Goal: Complete application form

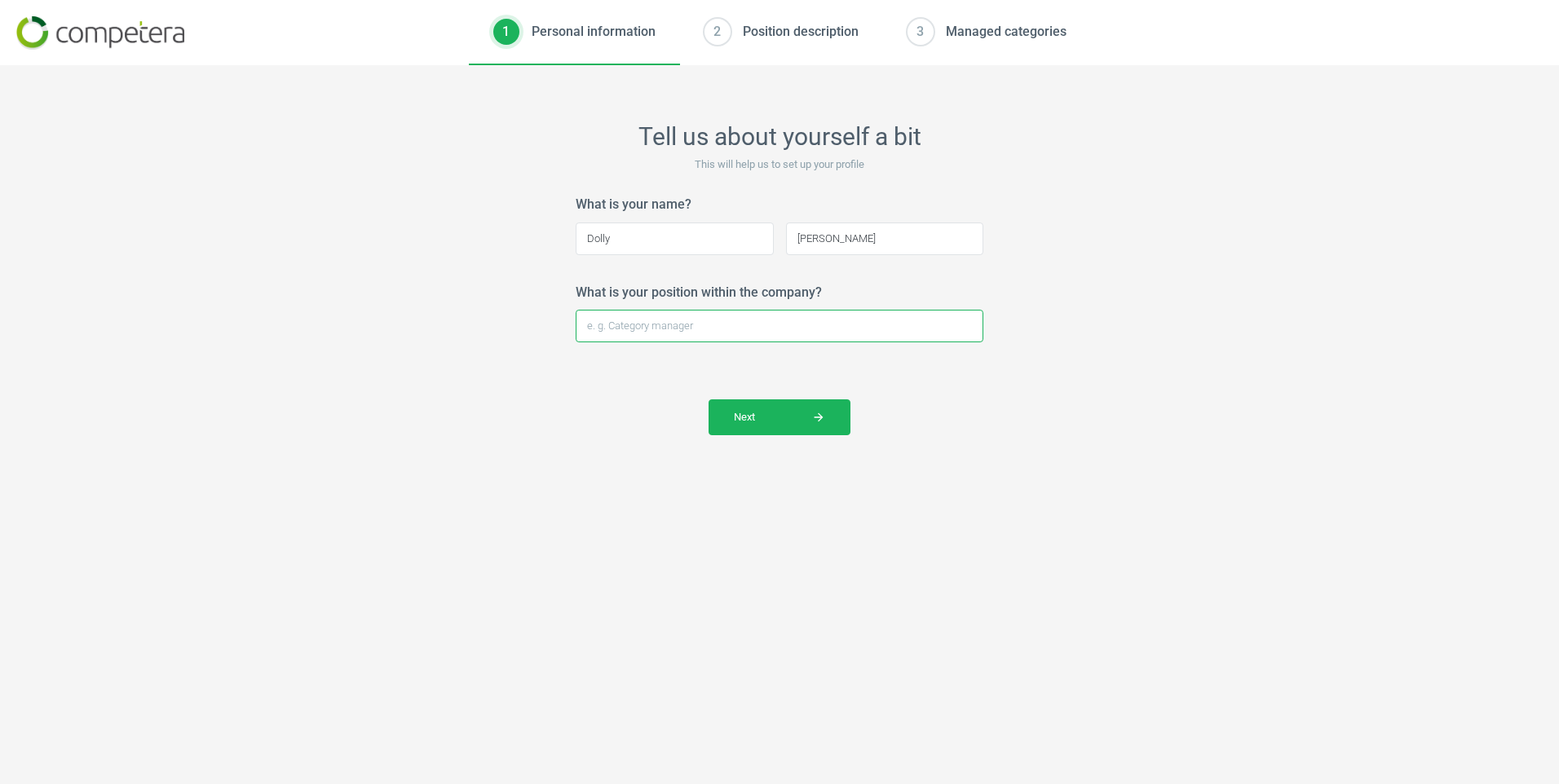
click at [677, 328] on input "What is your position within the company?" at bounding box center [779, 326] width 408 height 33
type input "Officer-Sales Development"
click at [757, 425] on button "Next arrow_forward" at bounding box center [780, 418] width 142 height 36
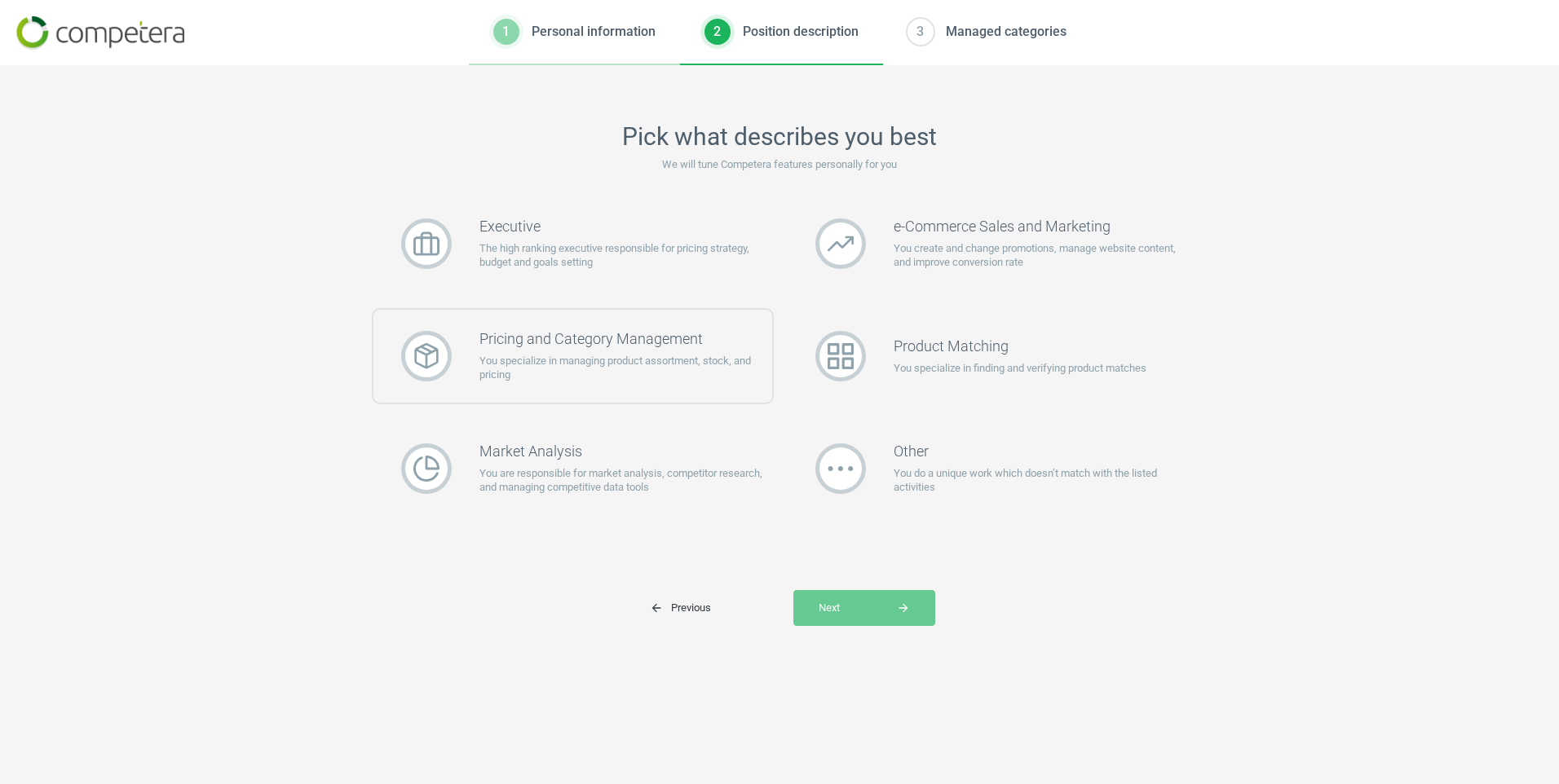
click at [622, 368] on p "You specialize in managing product assortment, stock, and pricing" at bounding box center [626, 369] width 293 height 30
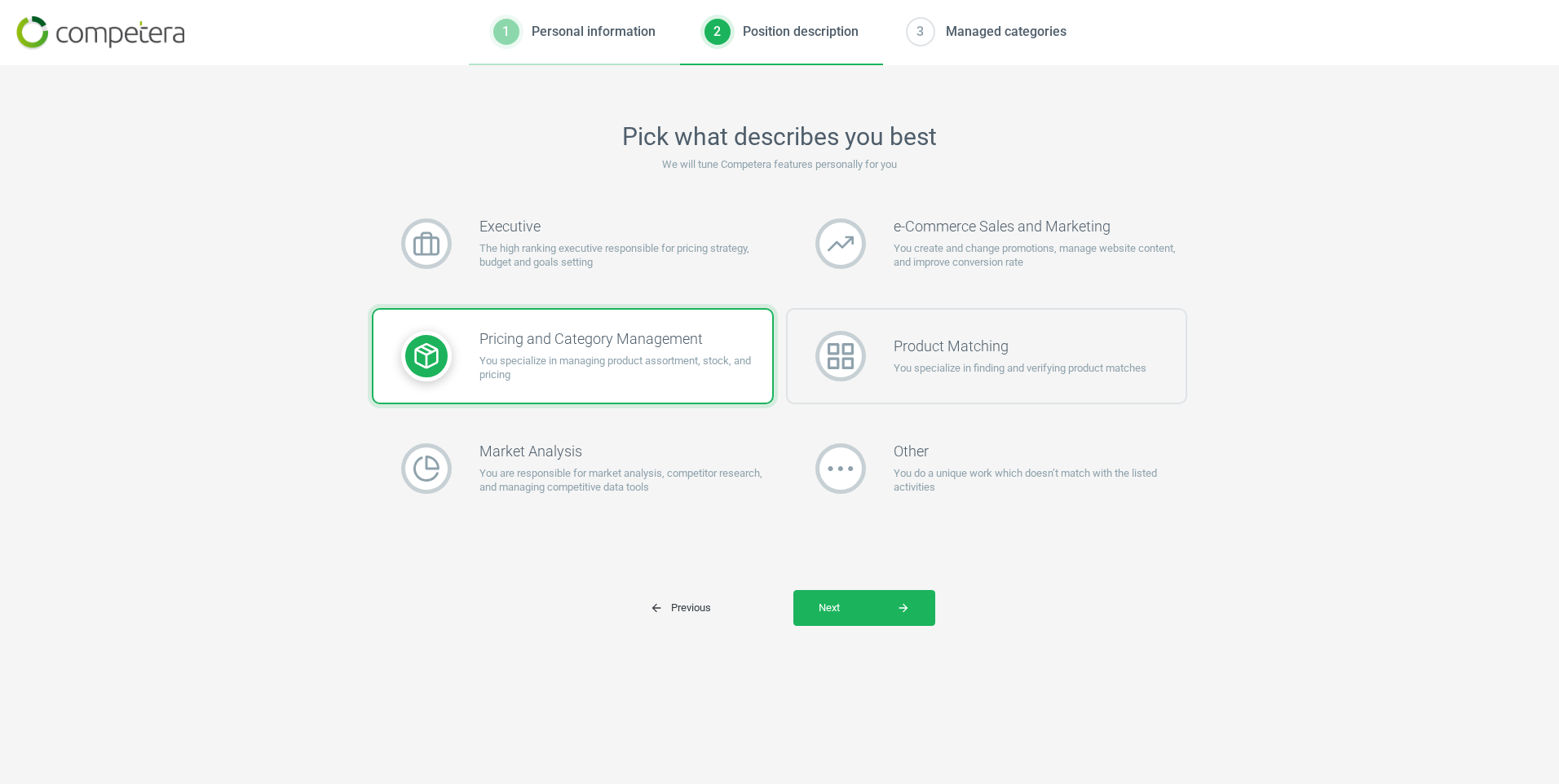
click at [899, 357] on div "Product Matching You specialize in finding and verifying product matches" at bounding box center [1020, 355] width 253 height 37
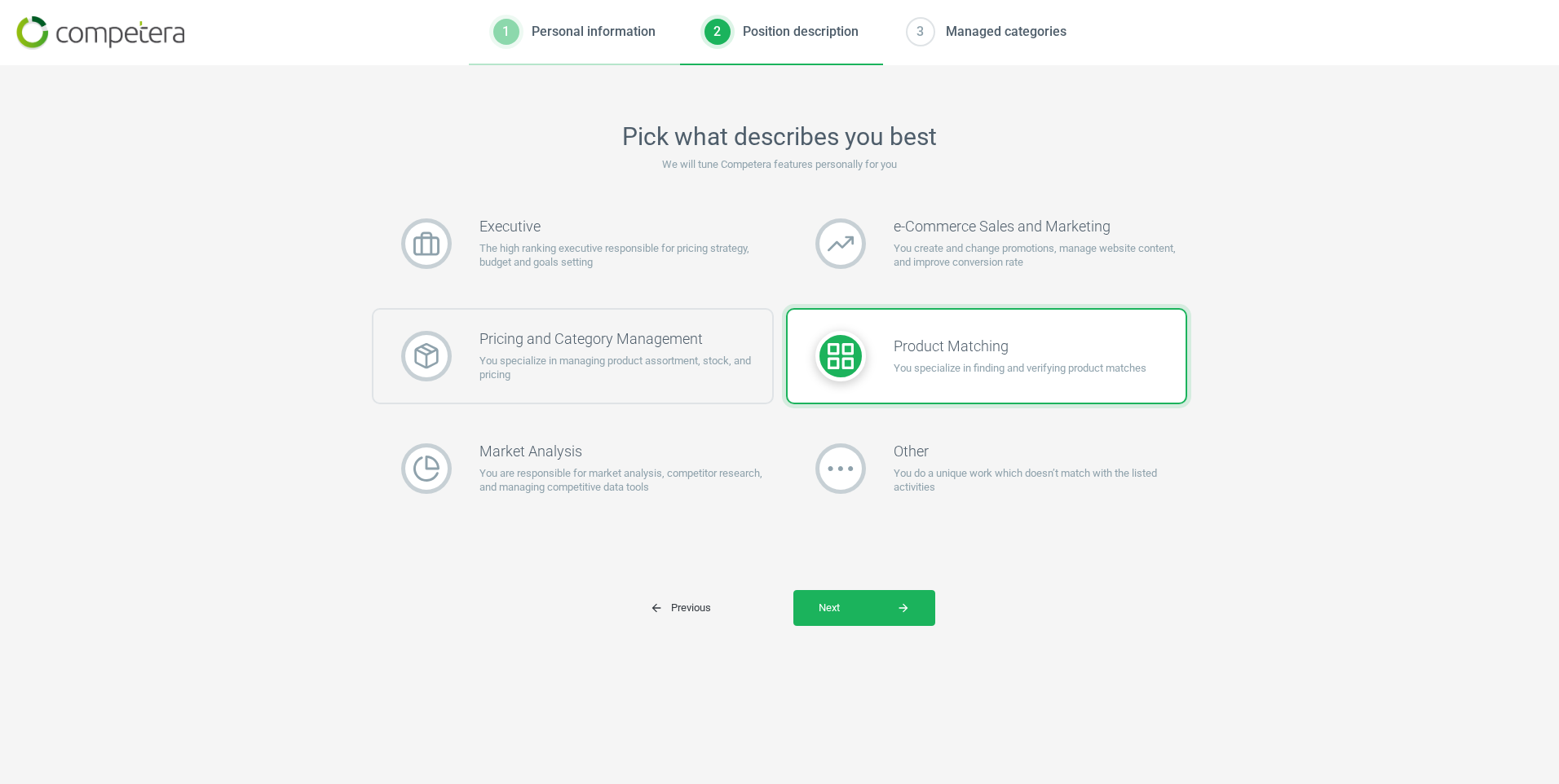
click at [516, 370] on p "You specialize in managing product assortment, stock, and pricing" at bounding box center [626, 369] width 293 height 30
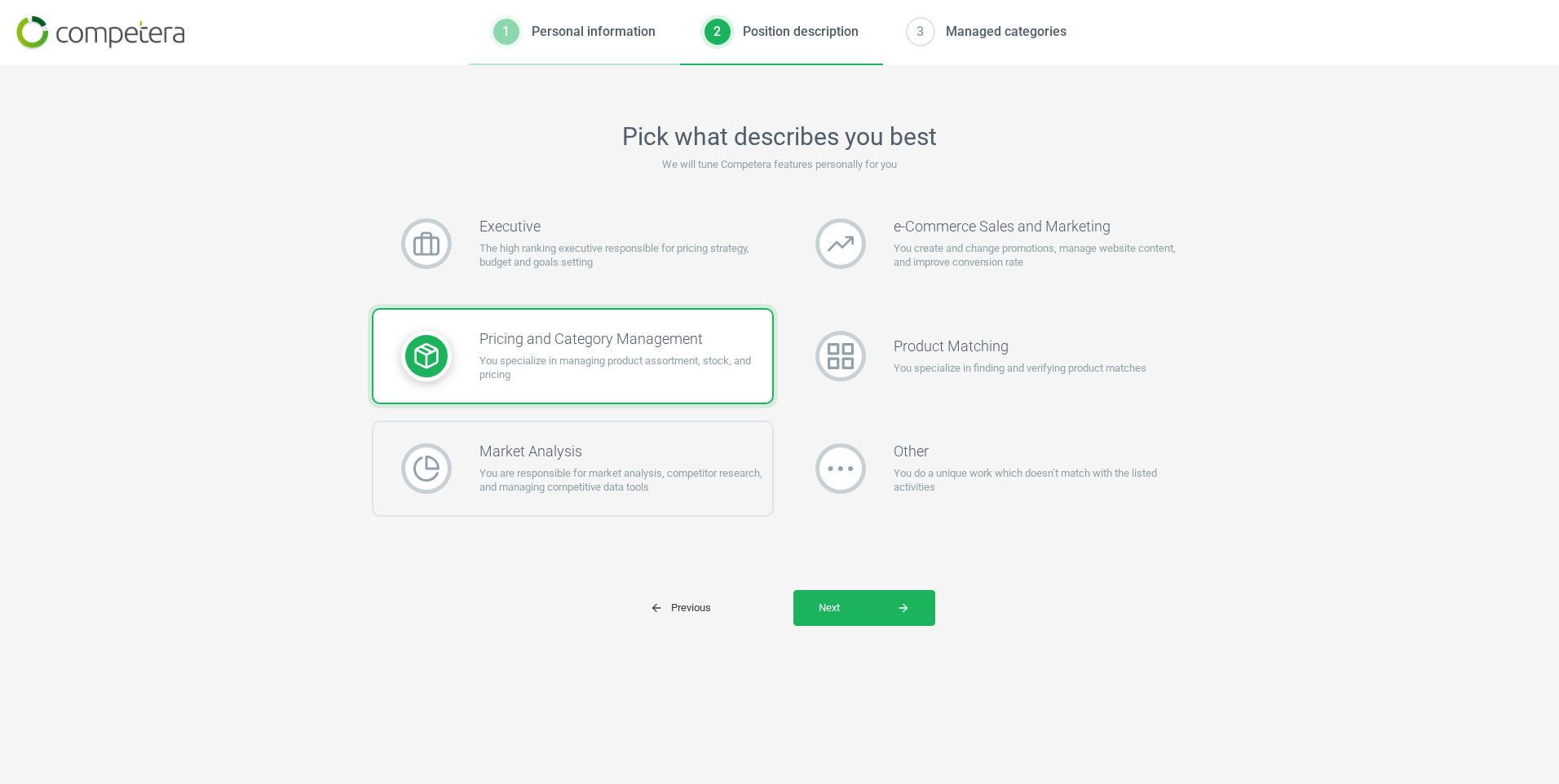
click at [558, 468] on p "You are responsible for market analysis, competitor research, and managing comp…" at bounding box center [626, 481] width 293 height 30
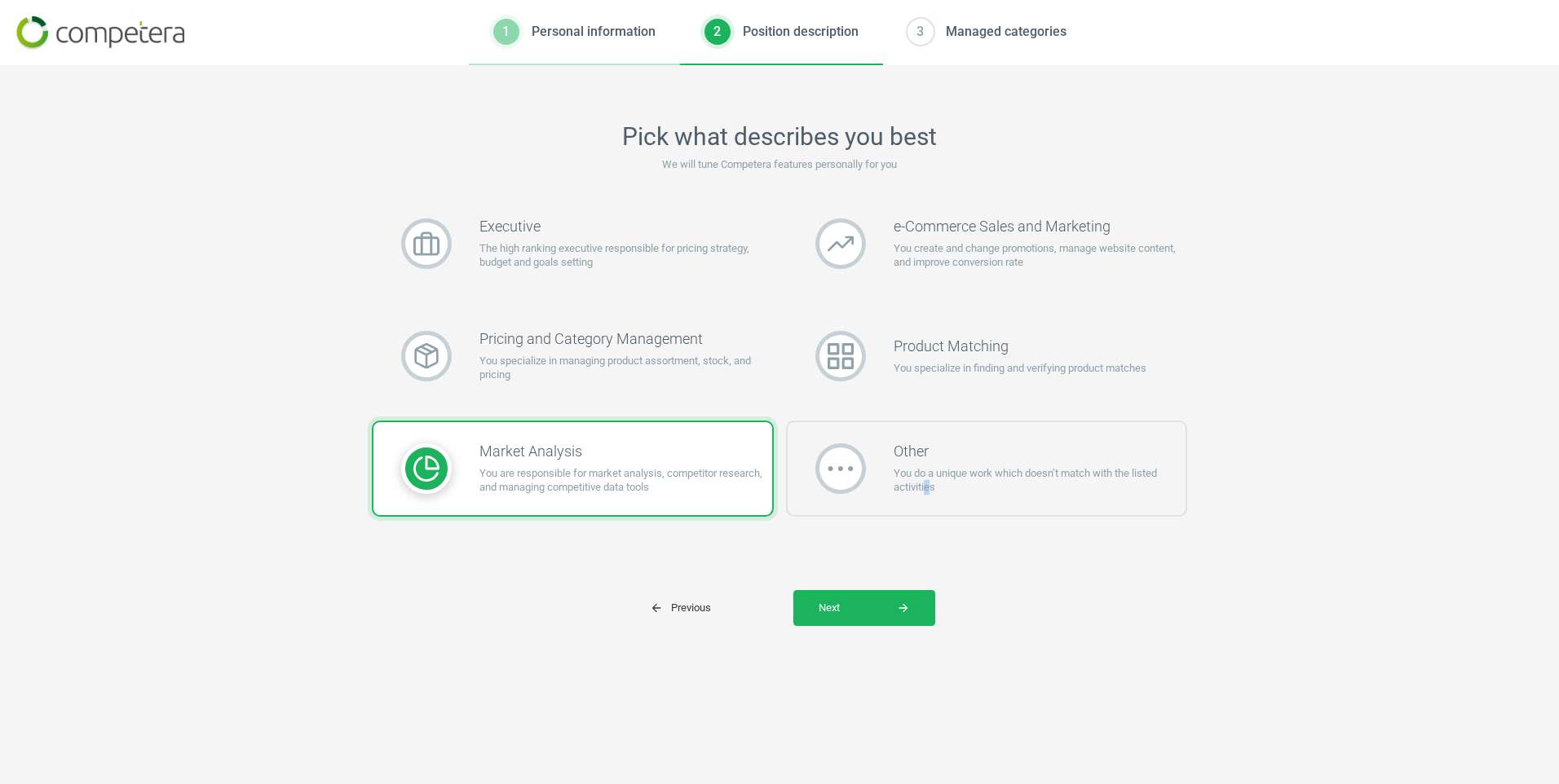
click at [927, 494] on p "You do a unique work which doesn’t match with the listed activities" at bounding box center [1040, 481] width 293 height 30
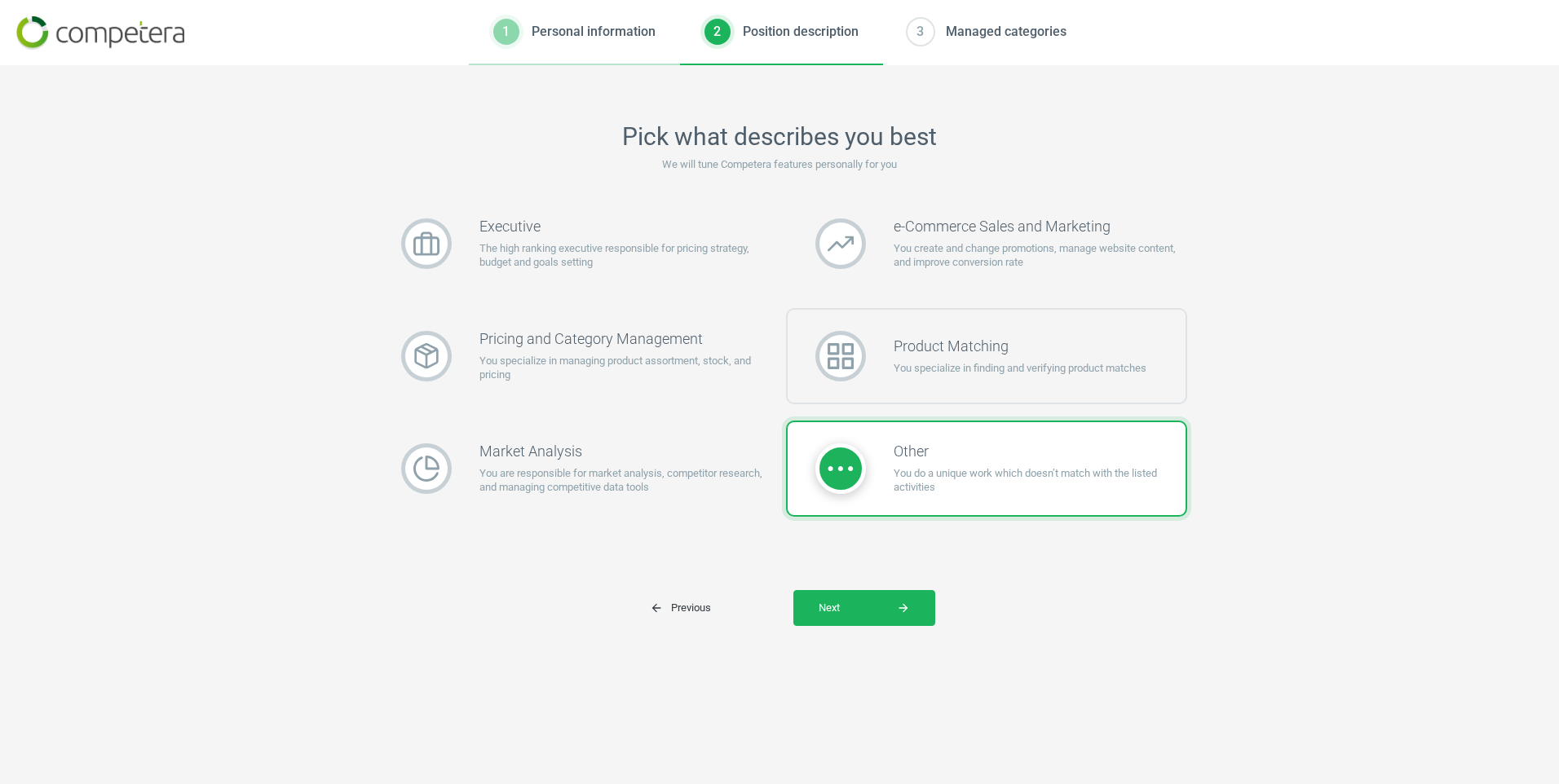
click at [1115, 373] on p "You specialize in finding and verifying product matches" at bounding box center [1020, 369] width 253 height 15
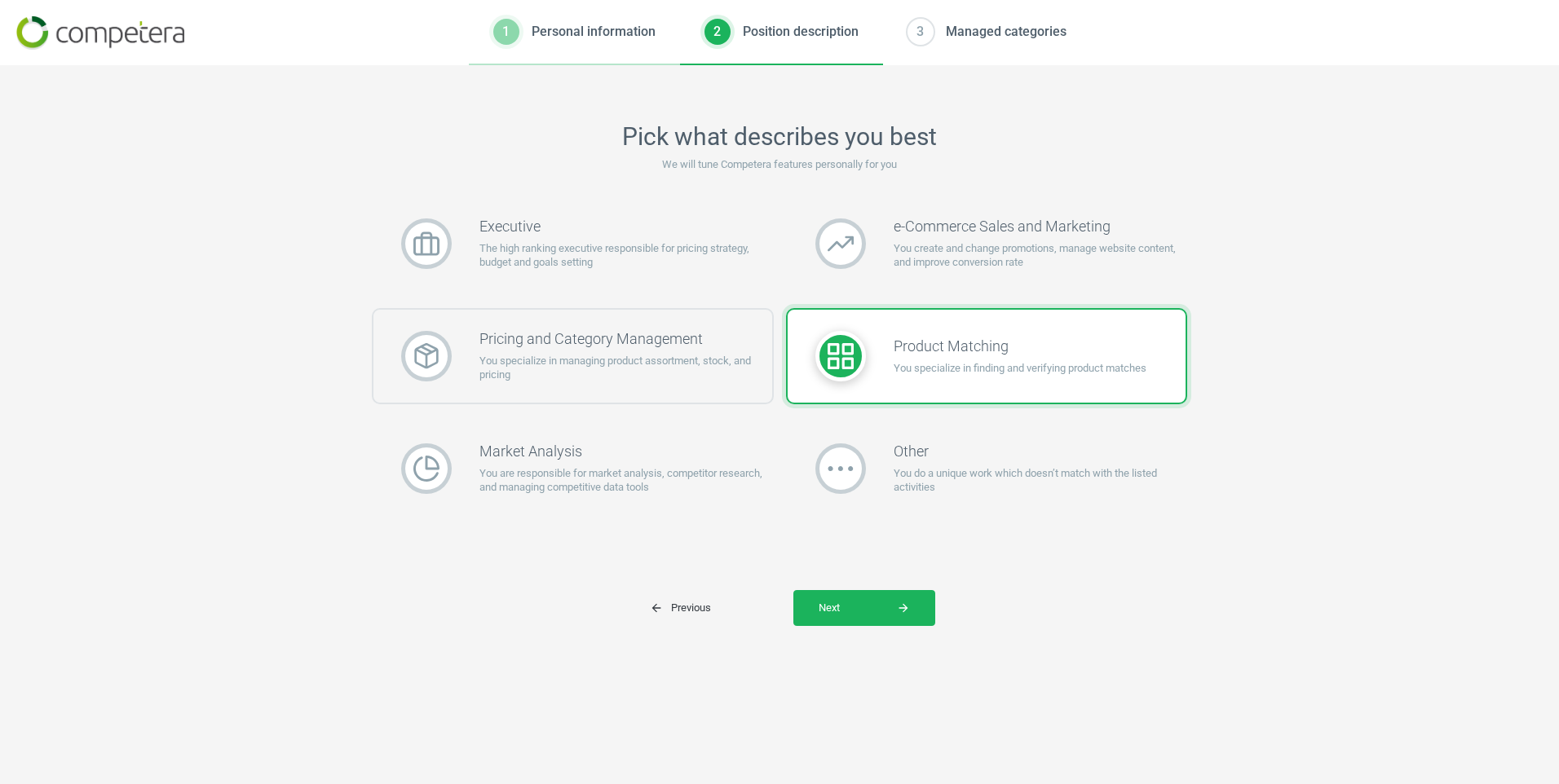
click at [558, 377] on p "You specialize in managing product assortment, stock, and pricing" at bounding box center [626, 369] width 293 height 30
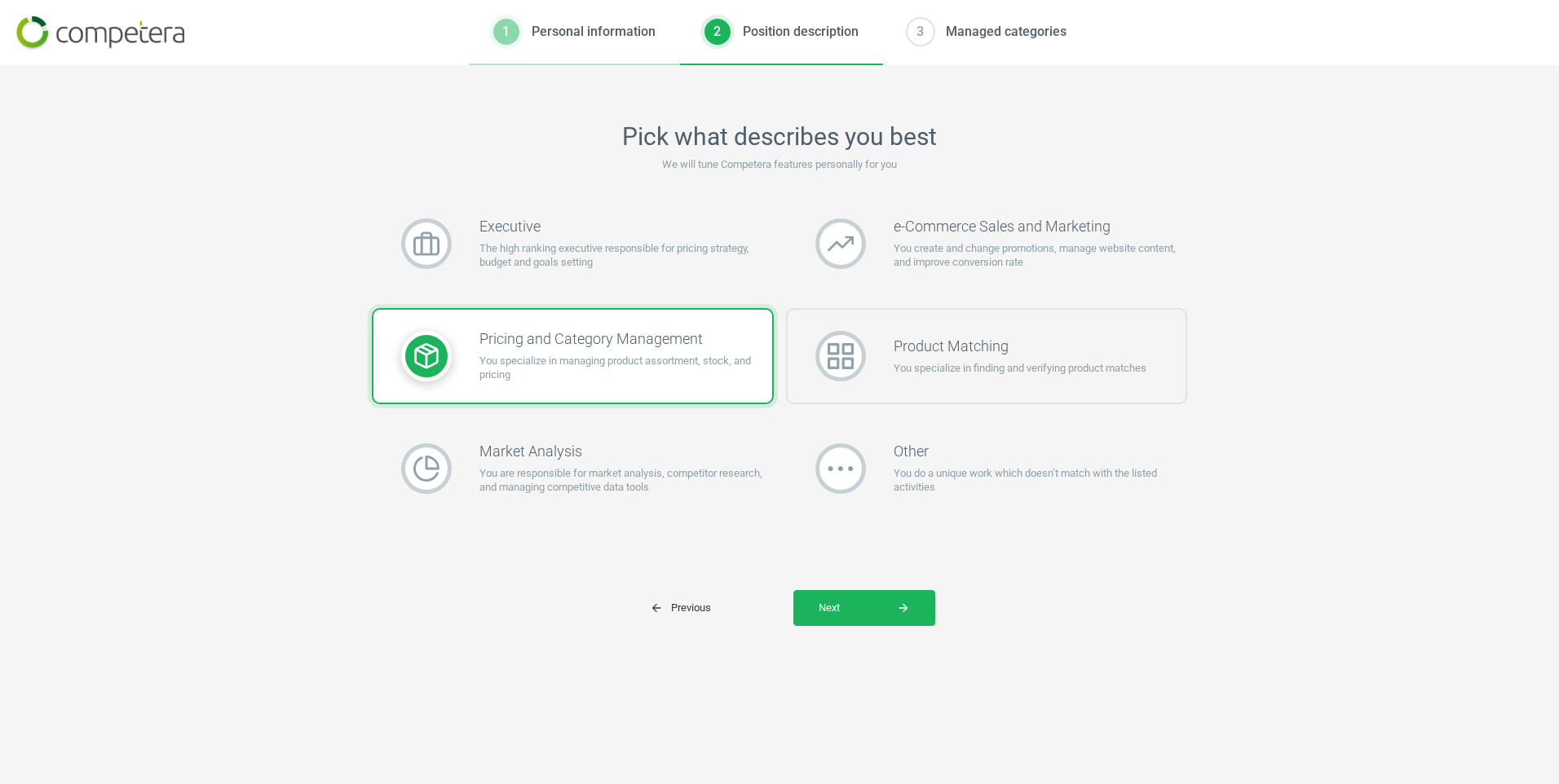
click at [932, 368] on p "You specialize in finding and verifying product matches" at bounding box center [1020, 369] width 253 height 15
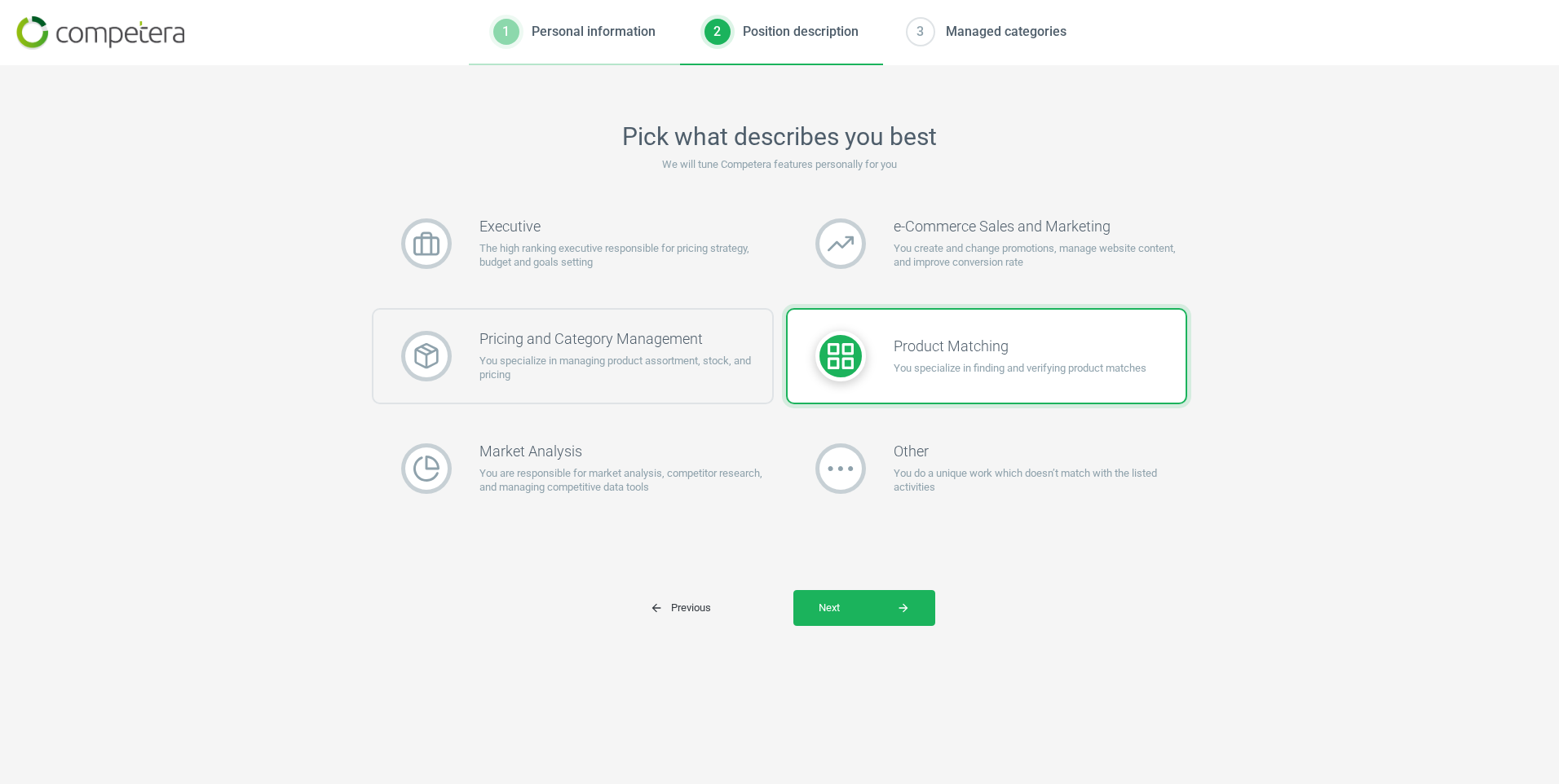
click at [550, 358] on p "You specialize in managing product assortment, stock, and pricing" at bounding box center [626, 369] width 293 height 30
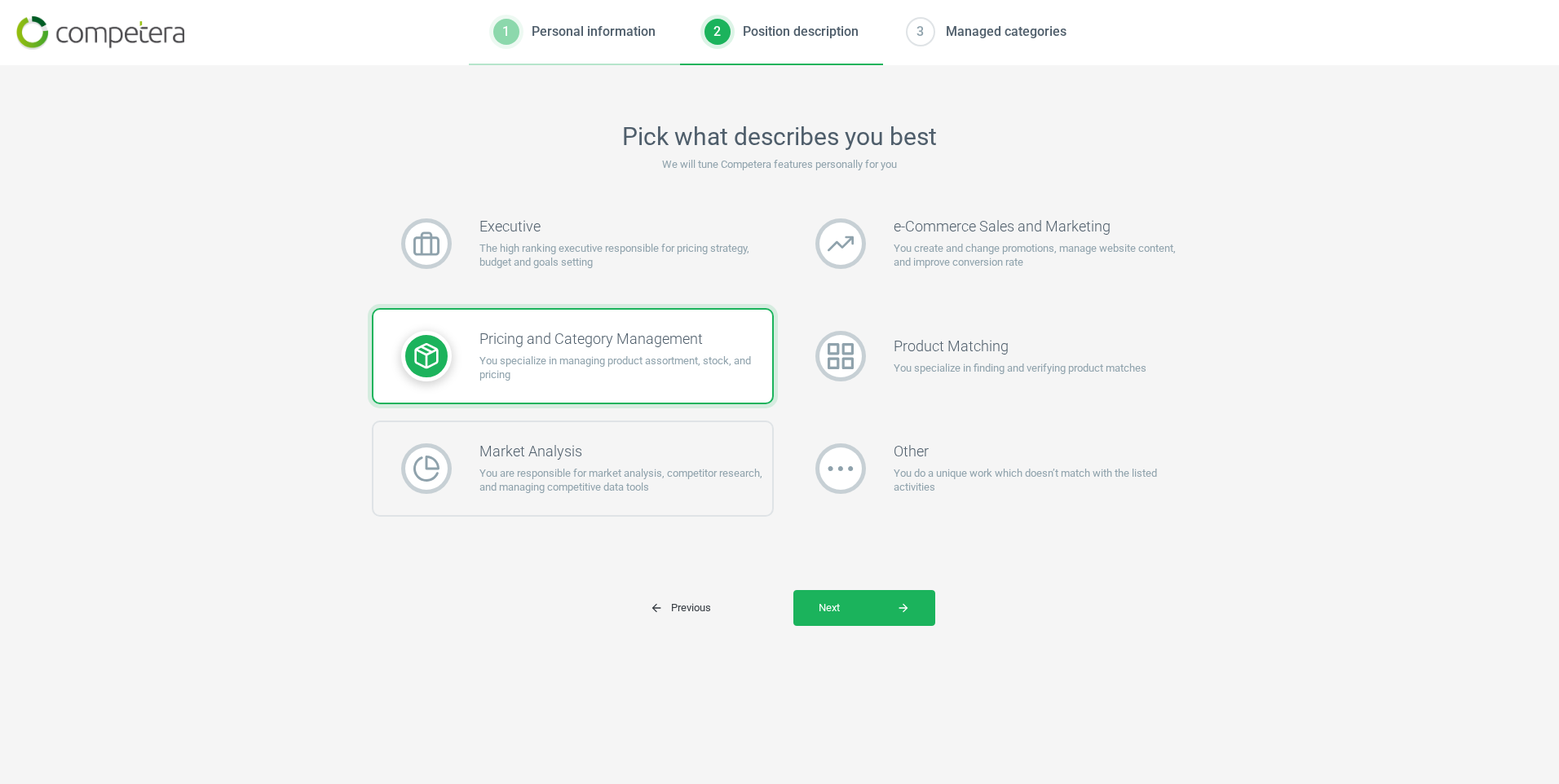
click at [664, 452] on h3 "Market Analysis" at bounding box center [626, 452] width 293 height 18
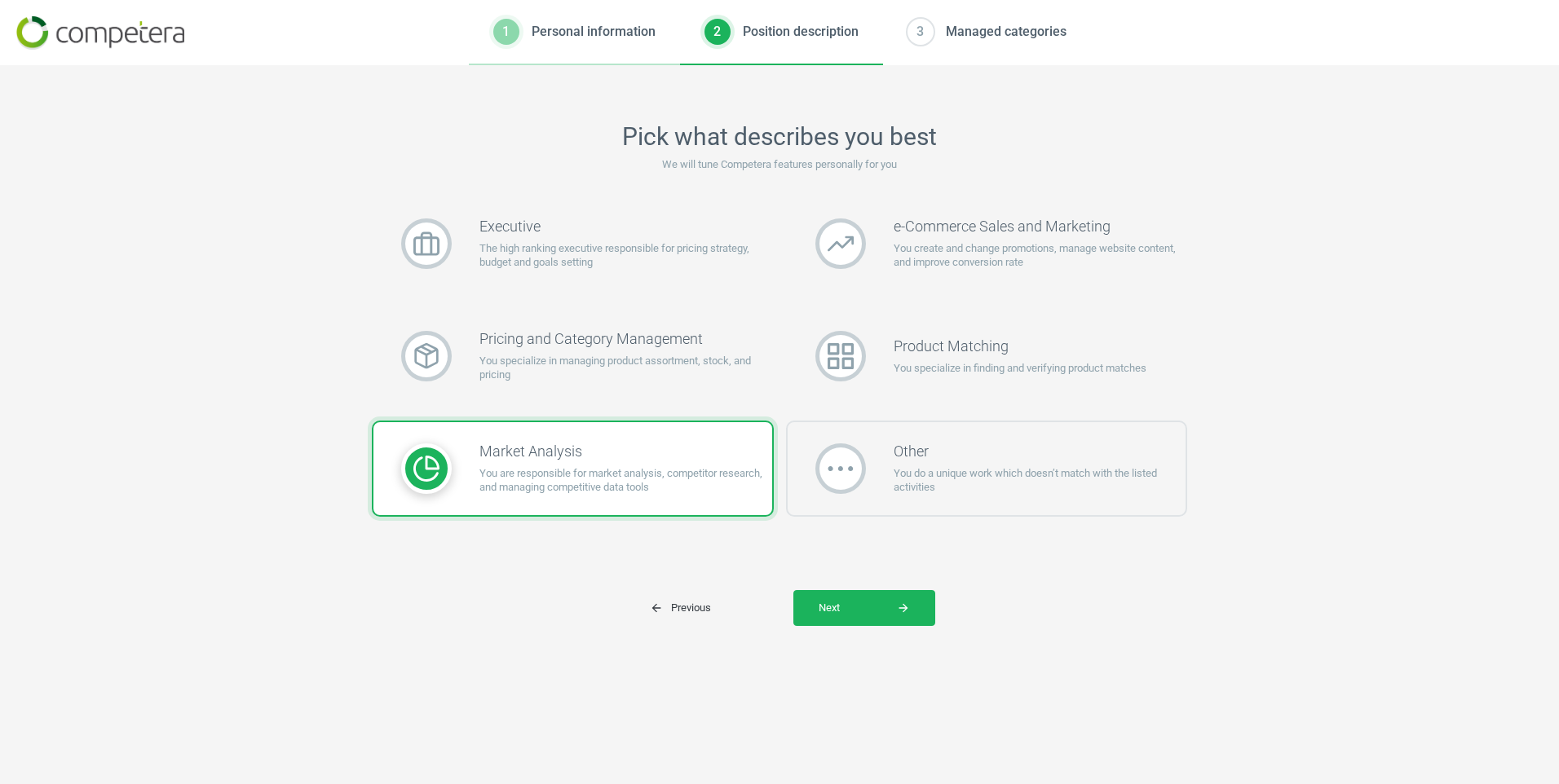
click at [877, 503] on div "Other You do a unique work which doesn’t match with the listed activities" at bounding box center [987, 468] width 402 height 96
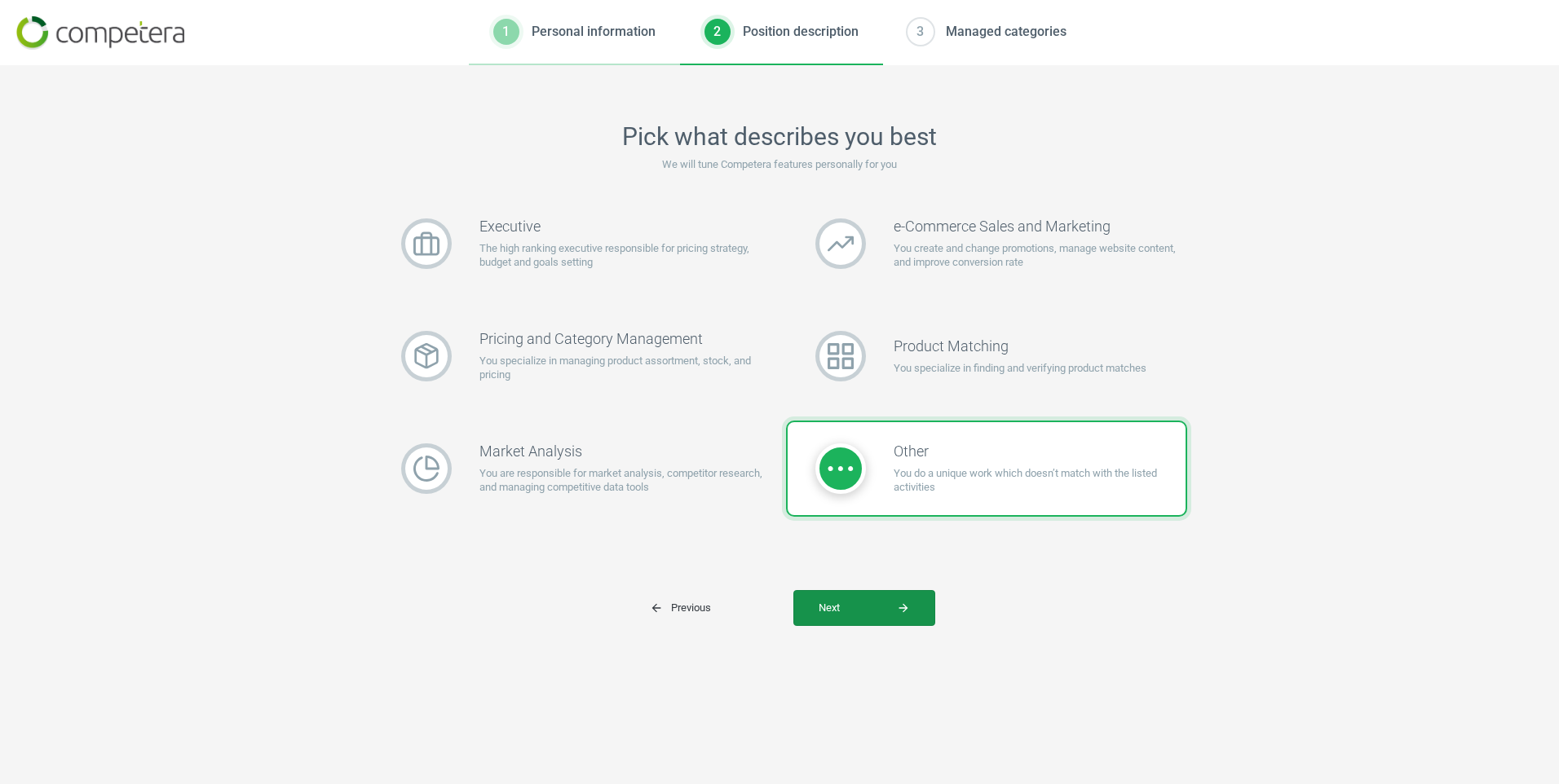
click at [840, 608] on span "Next arrow_forward" at bounding box center [864, 608] width 92 height 15
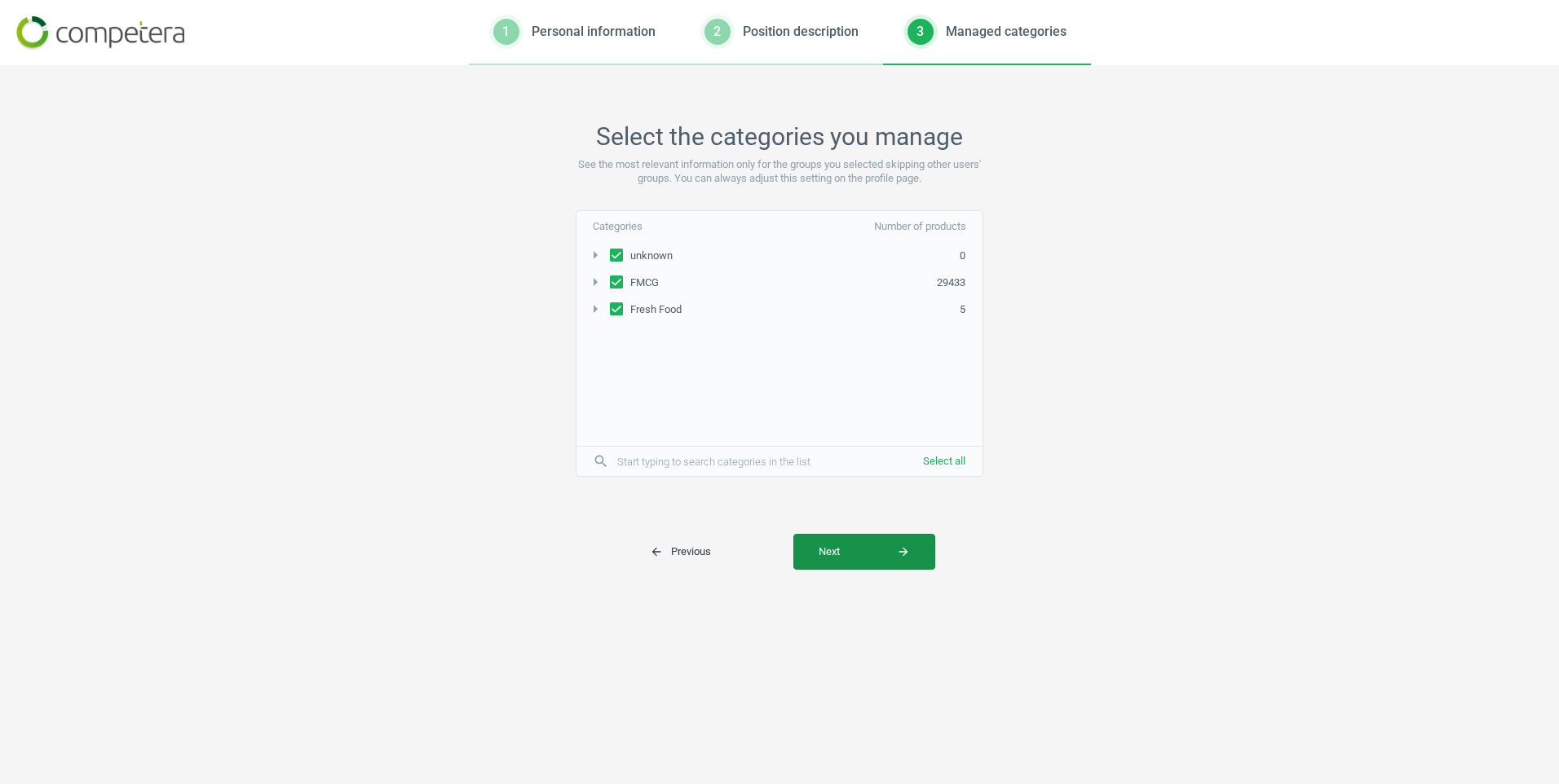
click at [840, 553] on span "Next arrow_forward" at bounding box center [864, 552] width 92 height 15
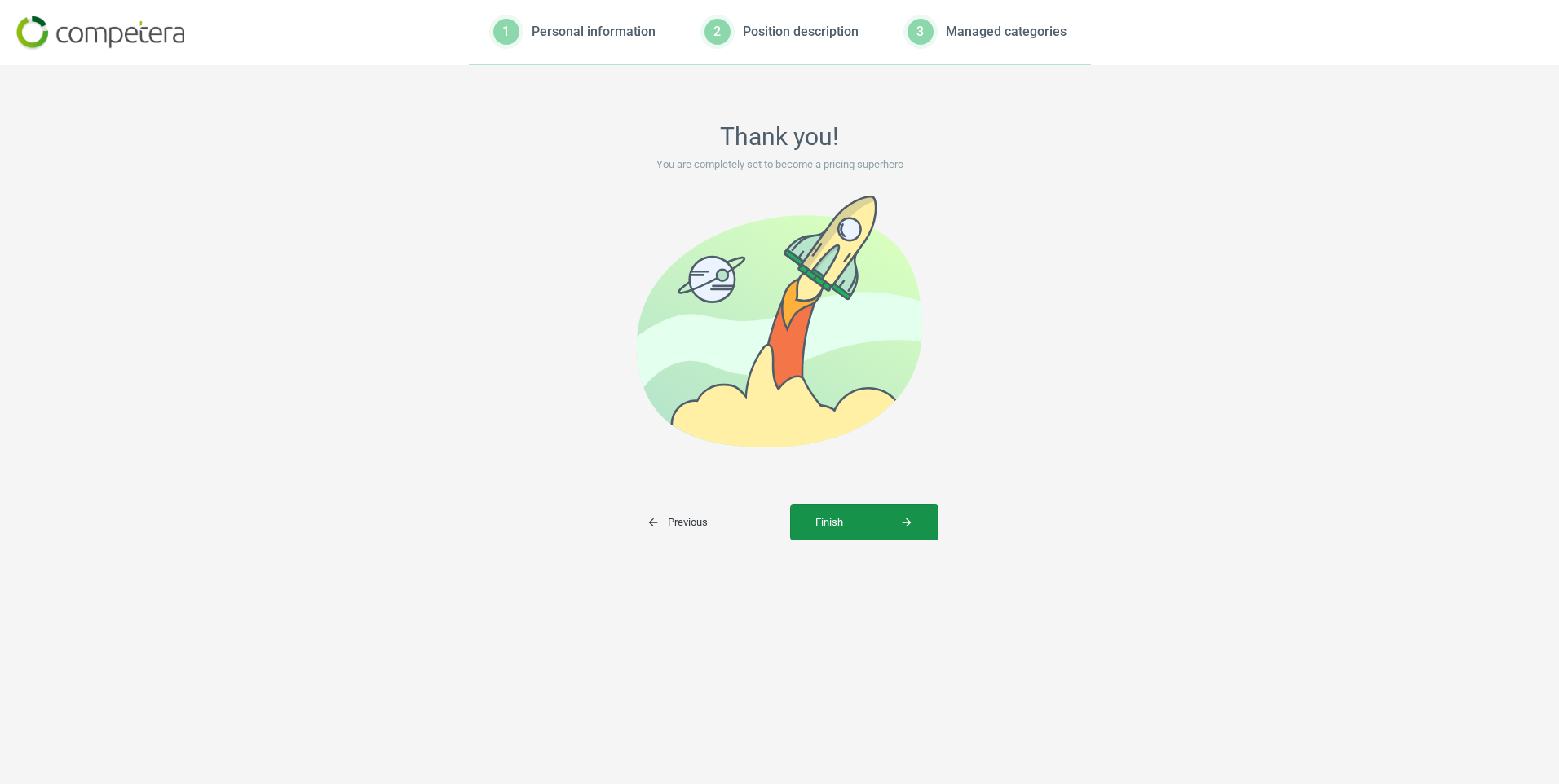
click at [831, 536] on button "Finish arrow_forward" at bounding box center [864, 523] width 148 height 36
